Goal: Task Accomplishment & Management: Manage account settings

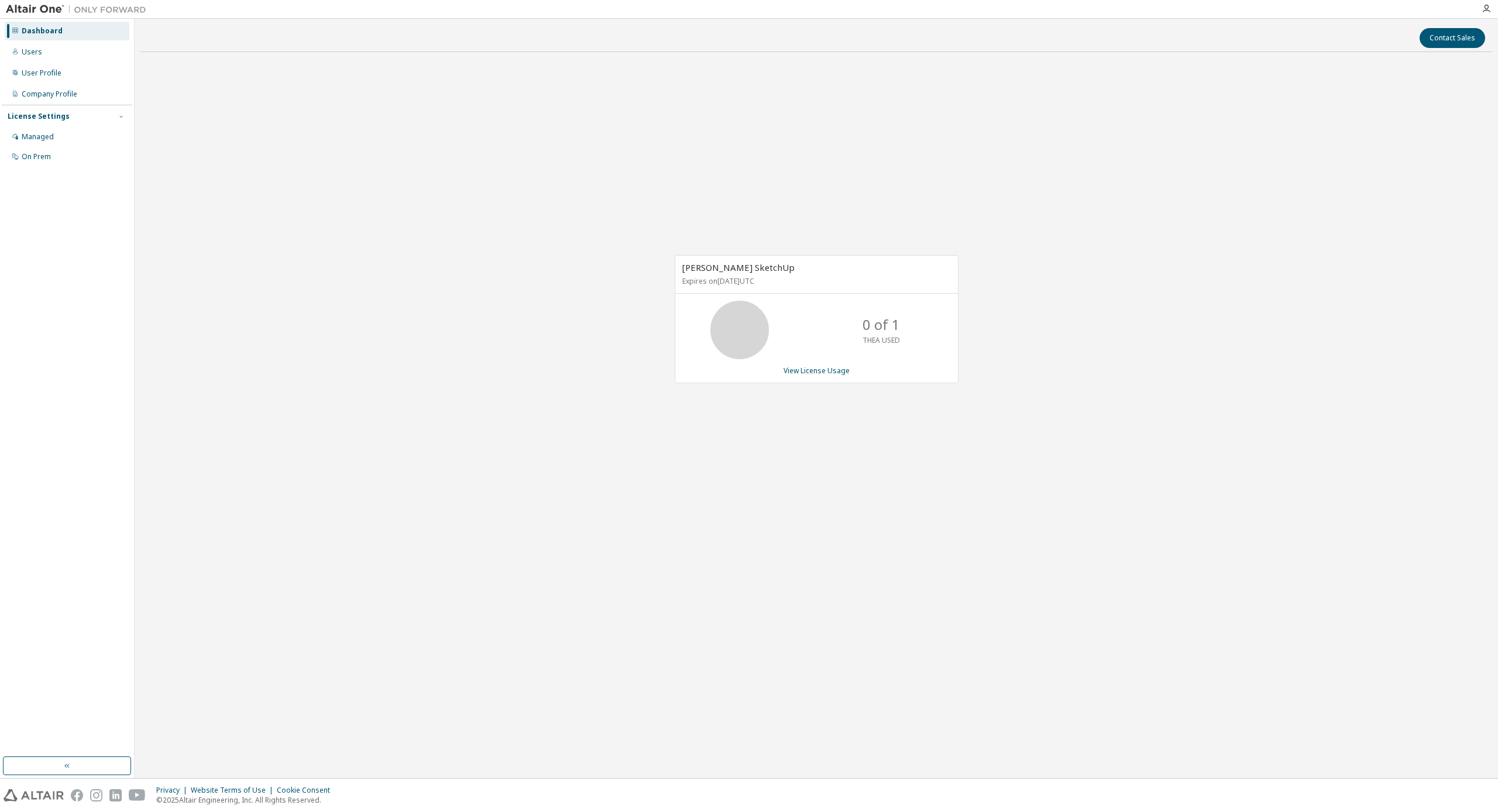
click at [754, 335] on icon at bounding box center [740, 330] width 30 height 30
click at [741, 278] on p "Expires on [DATE] UTC" at bounding box center [815, 281] width 266 height 10
click at [818, 371] on link "View License Usage" at bounding box center [816, 370] width 66 height 10
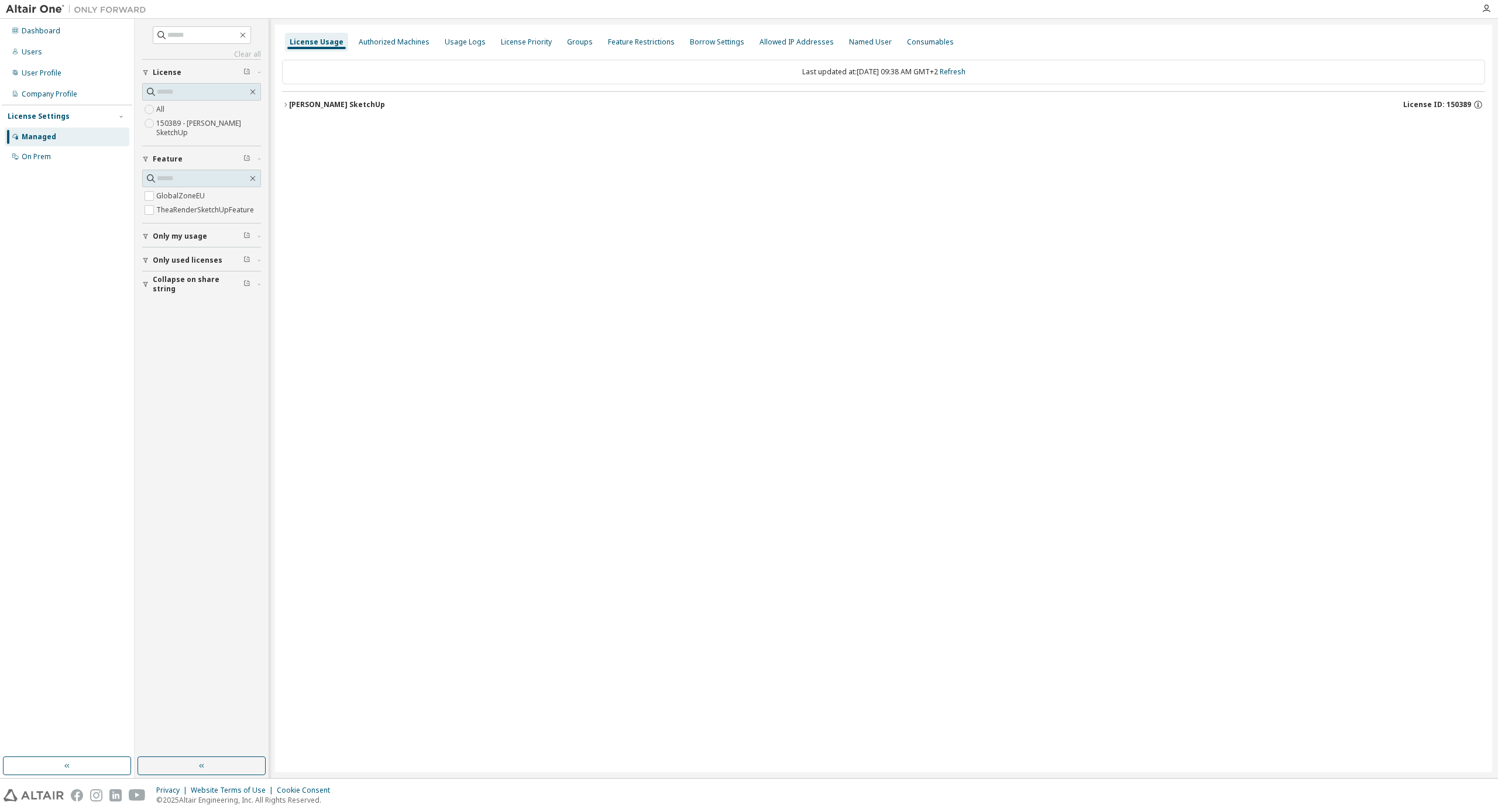
click at [354, 107] on div "[PERSON_NAME] SketchUp" at bounding box center [337, 104] width 96 height 9
click at [357, 148] on div "TheaRenderSketchUpFeature" at bounding box center [355, 152] width 111 height 11
click at [398, 38] on div "Authorized Machines" at bounding box center [393, 42] width 70 height 9
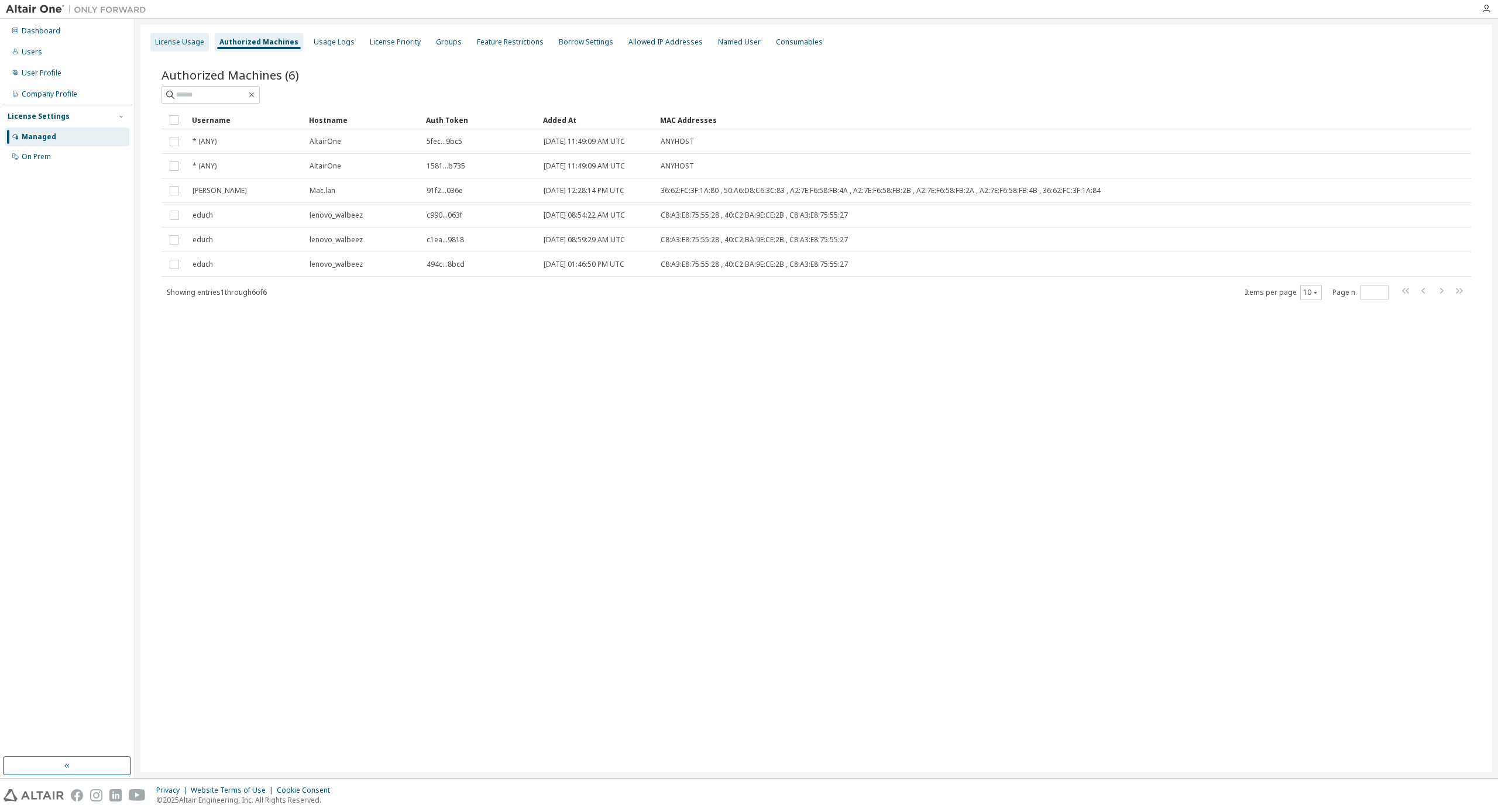
click at [188, 42] on div "License Usage" at bounding box center [180, 42] width 50 height 9
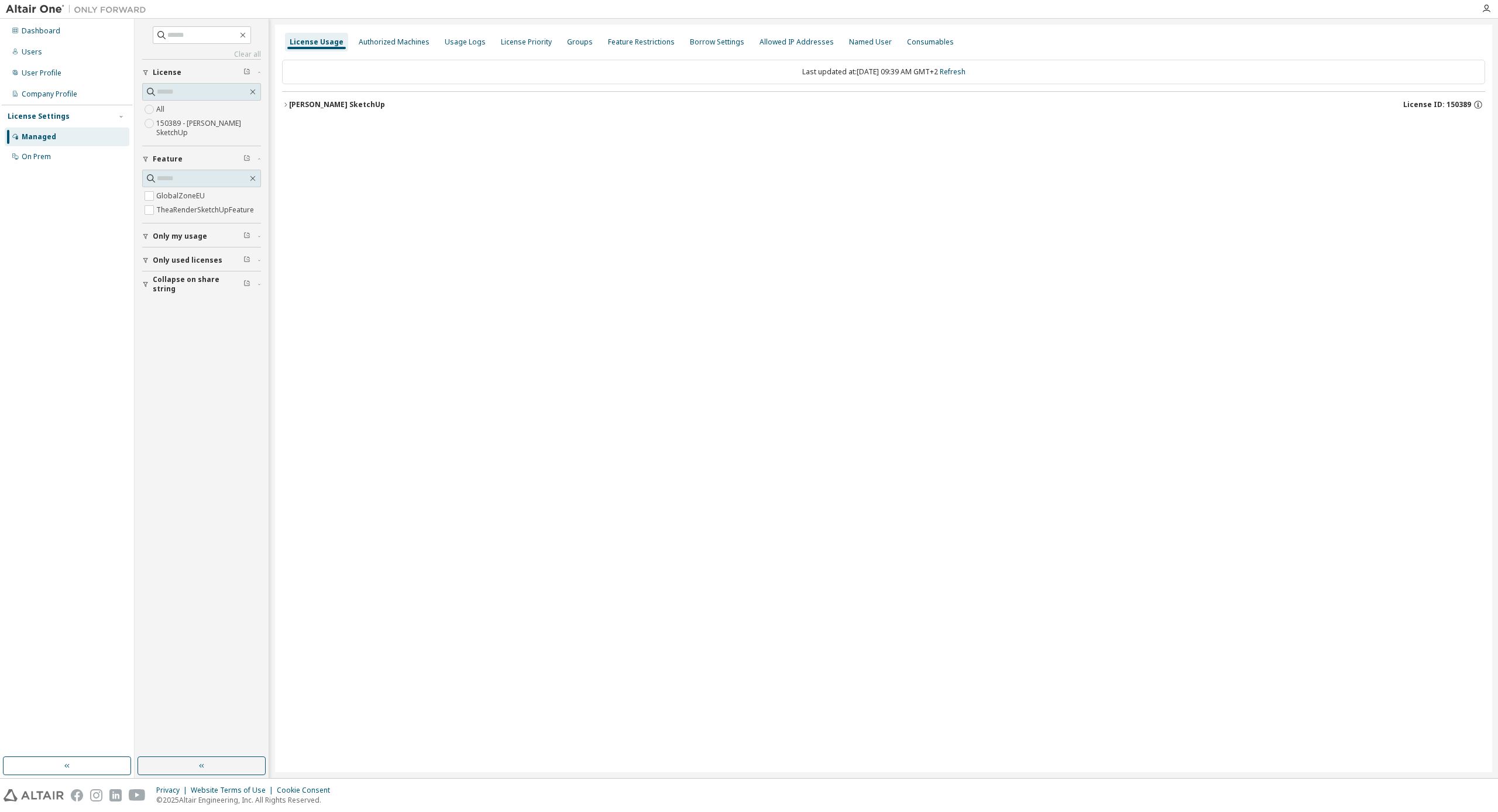
click at [201, 127] on label "150389 - [PERSON_NAME] SketchUp" at bounding box center [209, 129] width 105 height 24
click at [956, 244] on div "License Usage Authorized Machines Usage Logs License Priority Groups Feature Re…" at bounding box center [884, 398] width 1218 height 748
click at [47, 33] on div "Dashboard" at bounding box center [41, 31] width 39 height 9
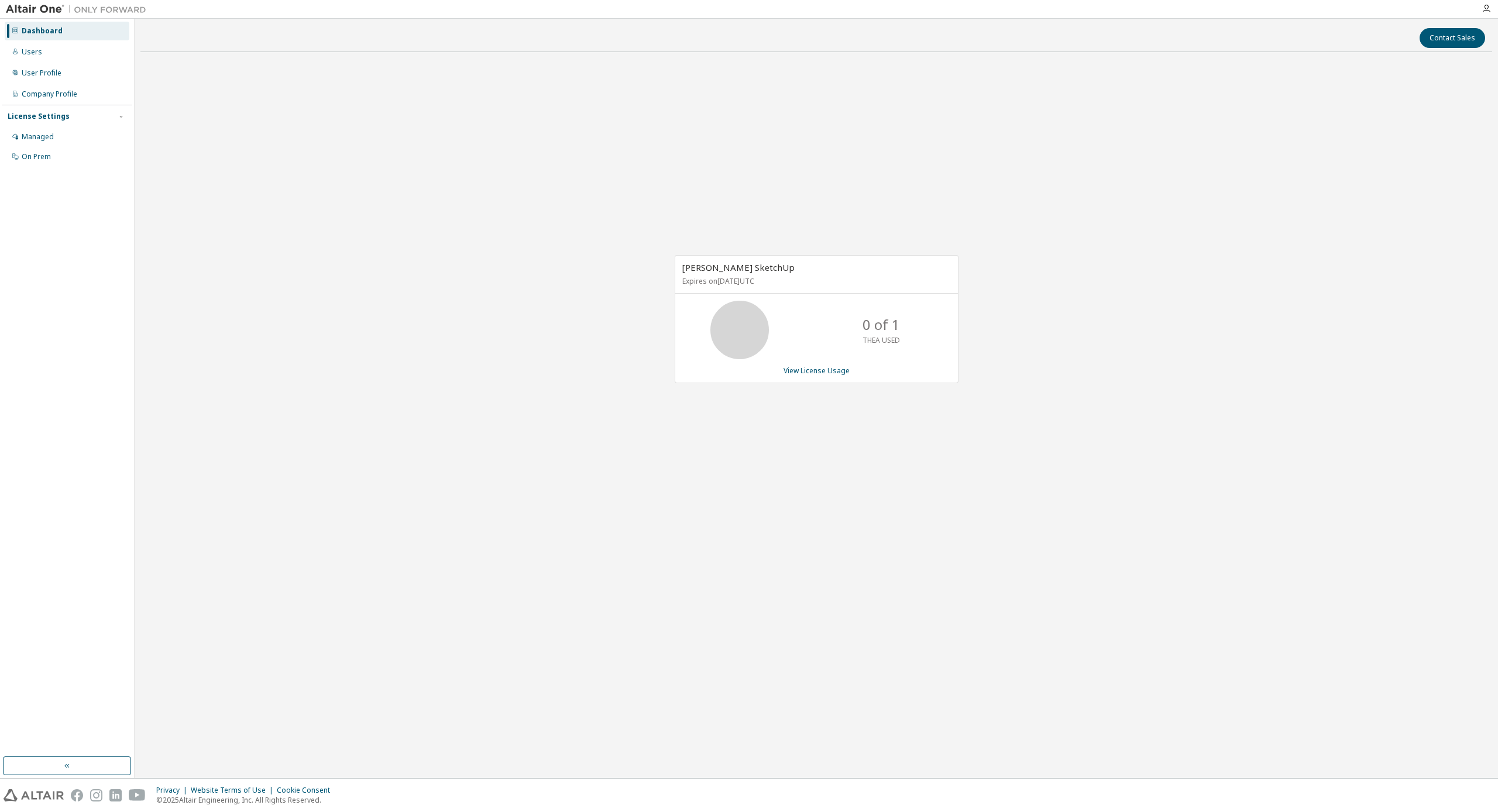
click at [710, 534] on div "[PERSON_NAME] SketchUp Expires on [DATE] UTC 0 of 1 THEA USED View License Usage" at bounding box center [816, 325] width 1351 height 528
